Goal: Find specific page/section: Find specific page/section

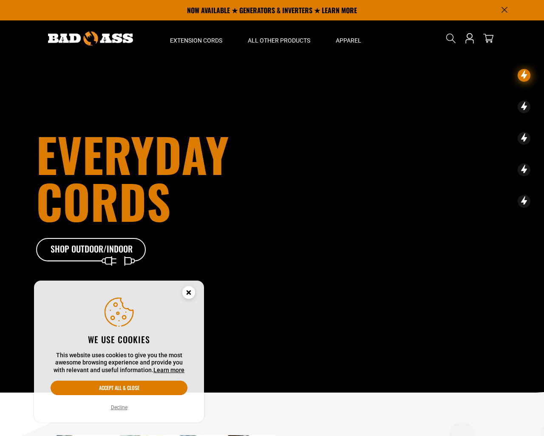
click at [118, 408] on button "Decline" at bounding box center [119, 407] width 22 height 9
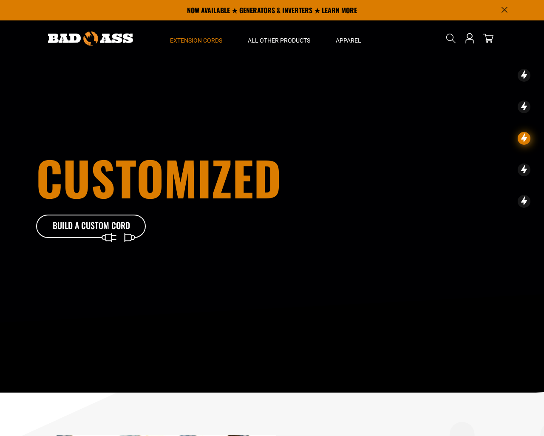
click at [202, 40] on span "Extension Cords" at bounding box center [196, 41] width 52 height 8
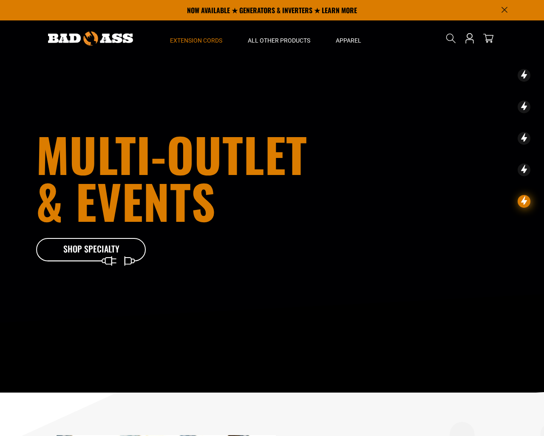
scroll to position [327, 0]
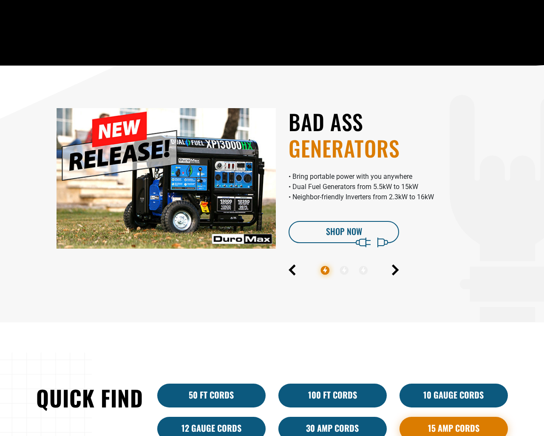
click at [454, 429] on link "15 Amp Cords" at bounding box center [454, 428] width 108 height 24
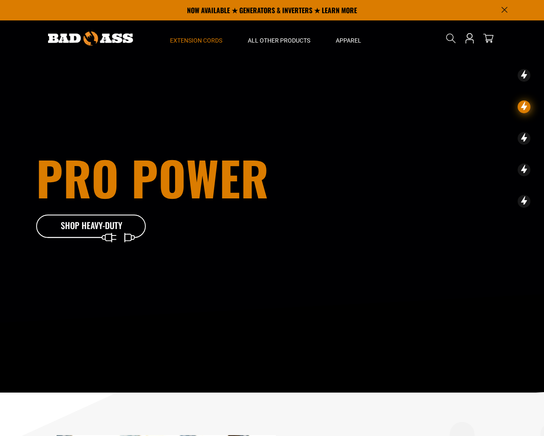
click at [204, 40] on span "Extension Cords" at bounding box center [196, 41] width 52 height 8
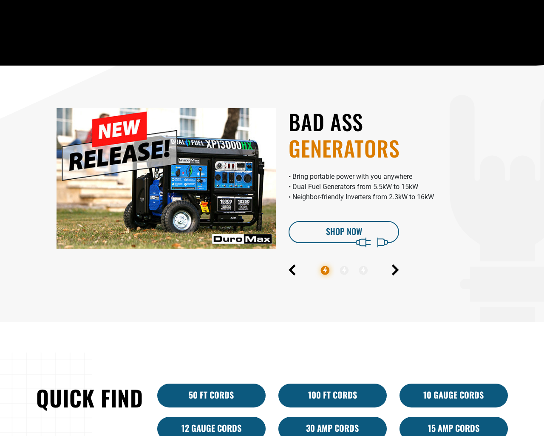
scroll to position [653, 0]
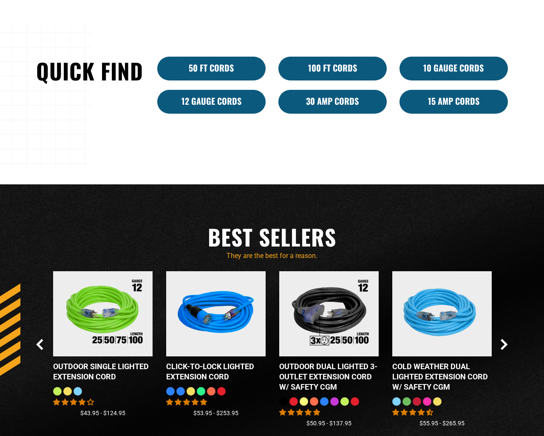
click at [456, 102] on link "15 Amp Cords" at bounding box center [454, 102] width 108 height 24
